Goal: Transaction & Acquisition: Purchase product/service

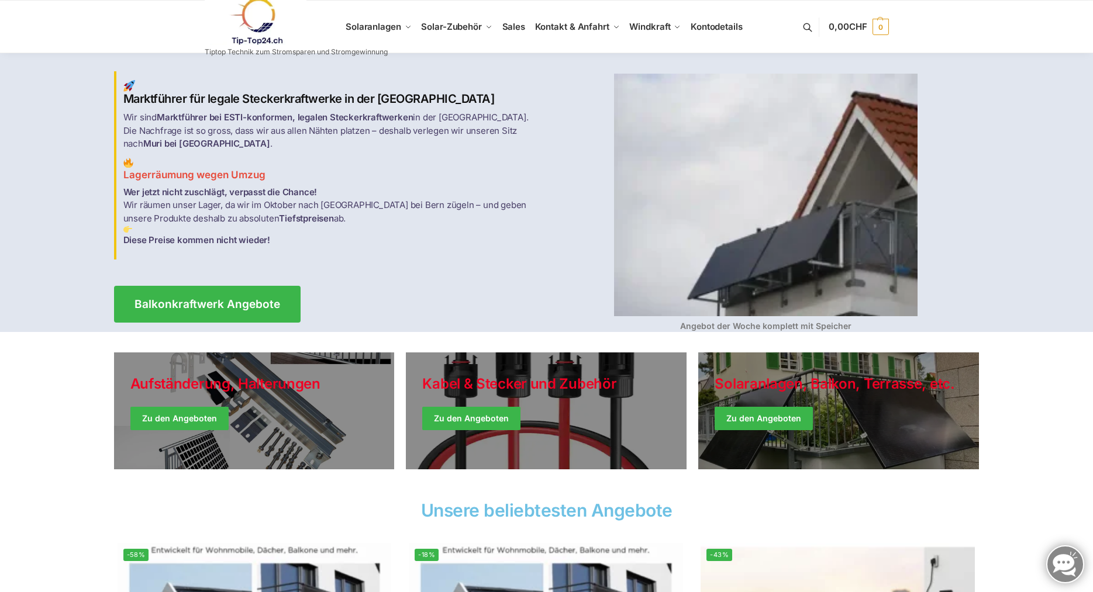
click at [381, 23] on link at bounding box center [296, 21] width 183 height 47
click at [236, 298] on span "Balkonkraftwerk Angebote" at bounding box center [207, 304] width 160 height 12
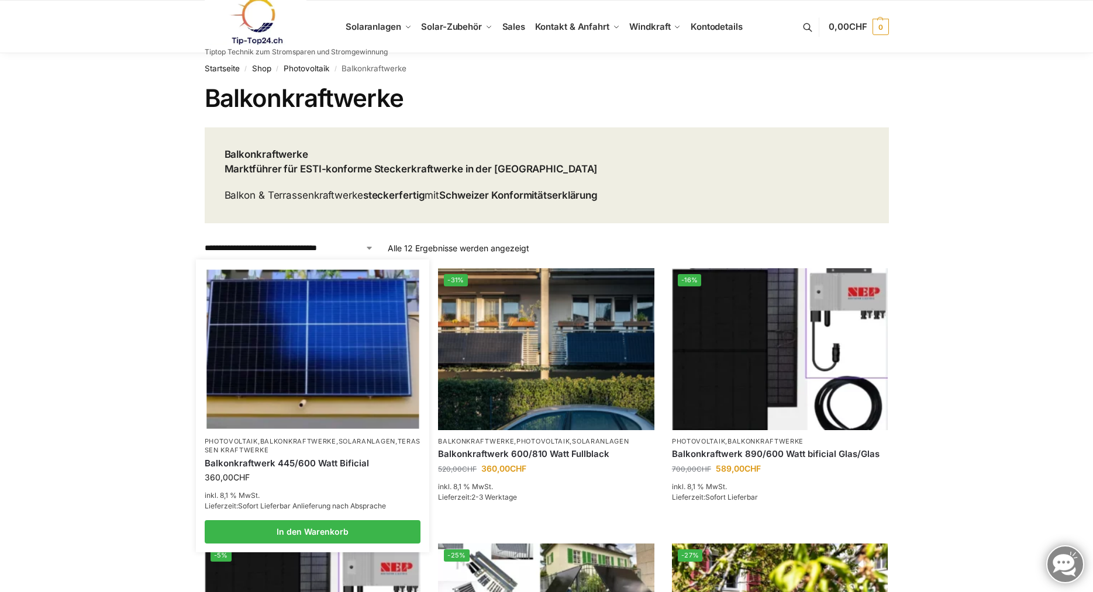
click at [336, 375] on img at bounding box center [312, 349] width 212 height 159
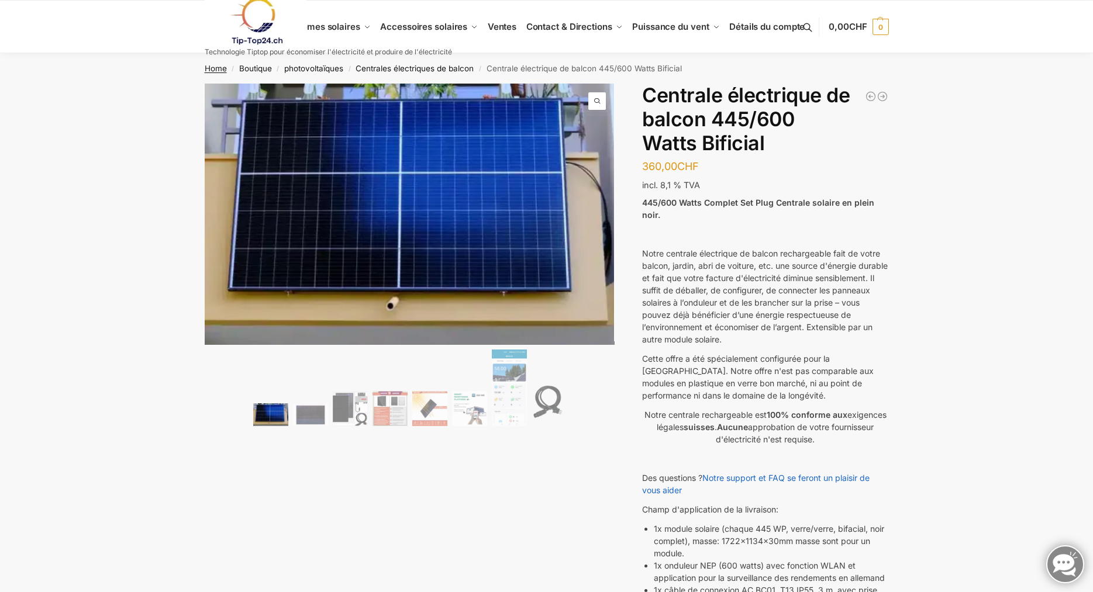
click at [213, 66] on link "Home" at bounding box center [216, 68] width 22 height 9
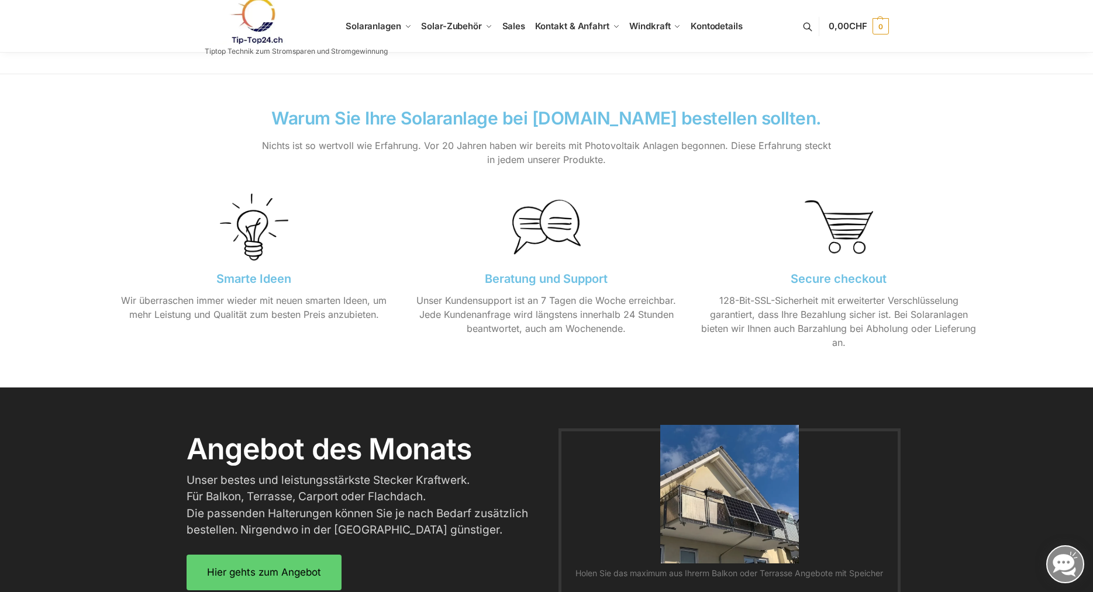
scroll to position [771, 0]
